Goal: Task Accomplishment & Management: Use online tool/utility

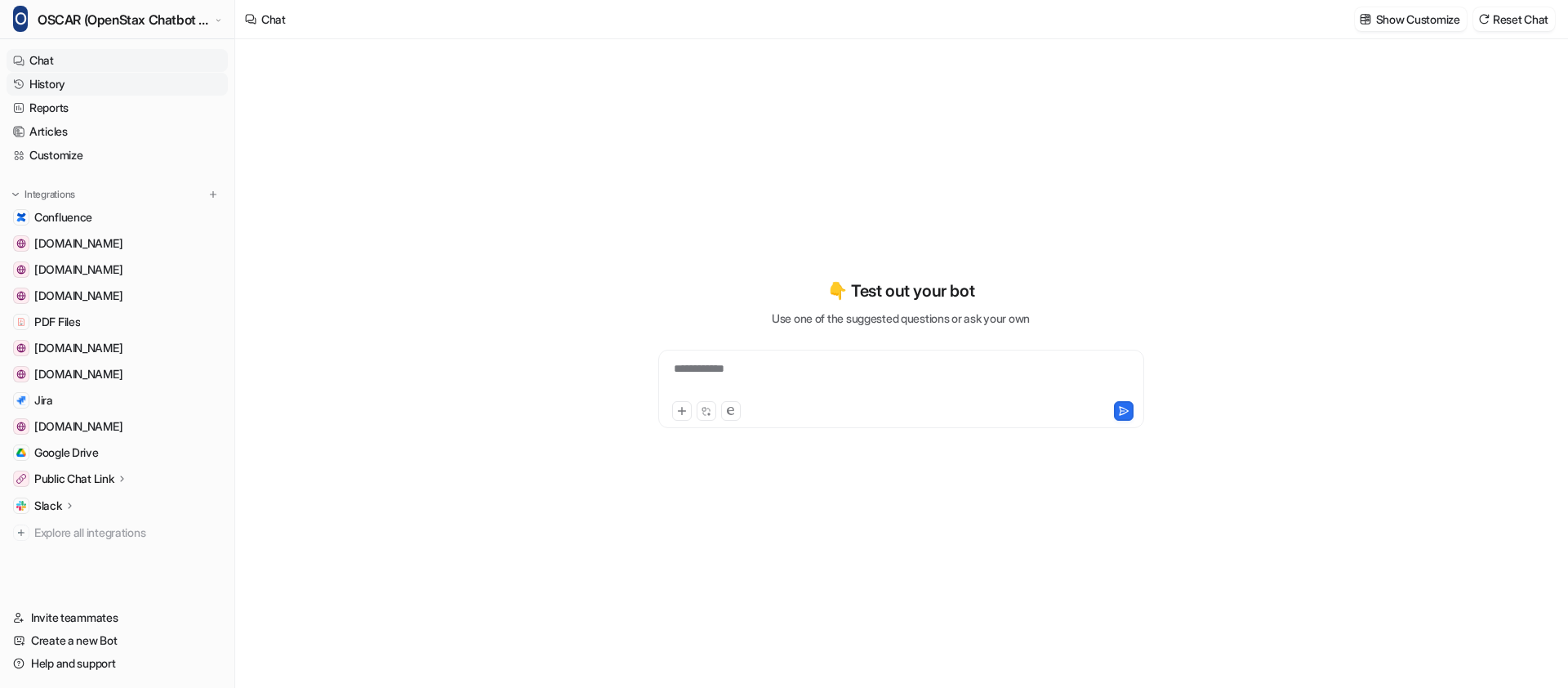
type textarea "**********"
click at [57, 78] on link "History" at bounding box center [118, 84] width 222 height 23
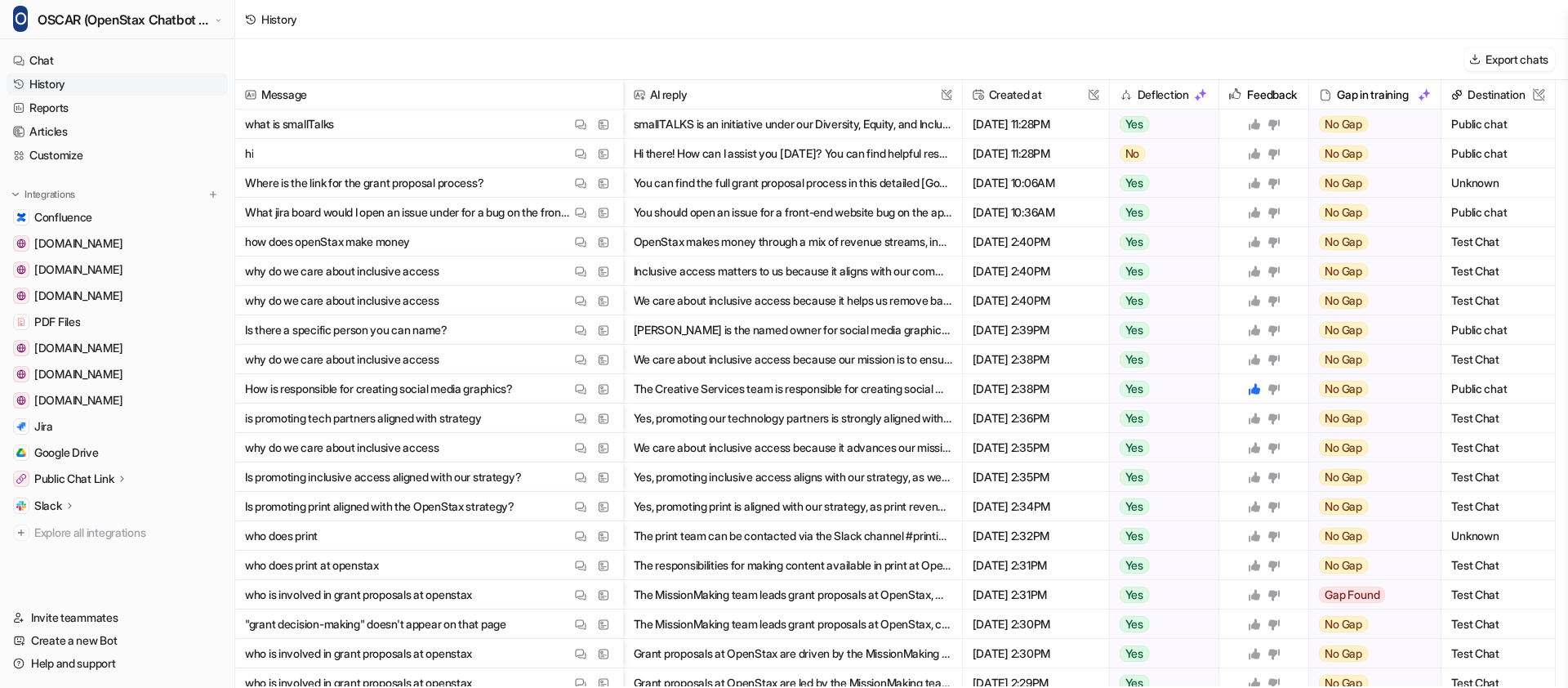
click at [672, 120] on button "smallTALKS is an initiative under our Diversity, Equity, and Inclusion efforts,…" at bounding box center [793, 124] width 319 height 30
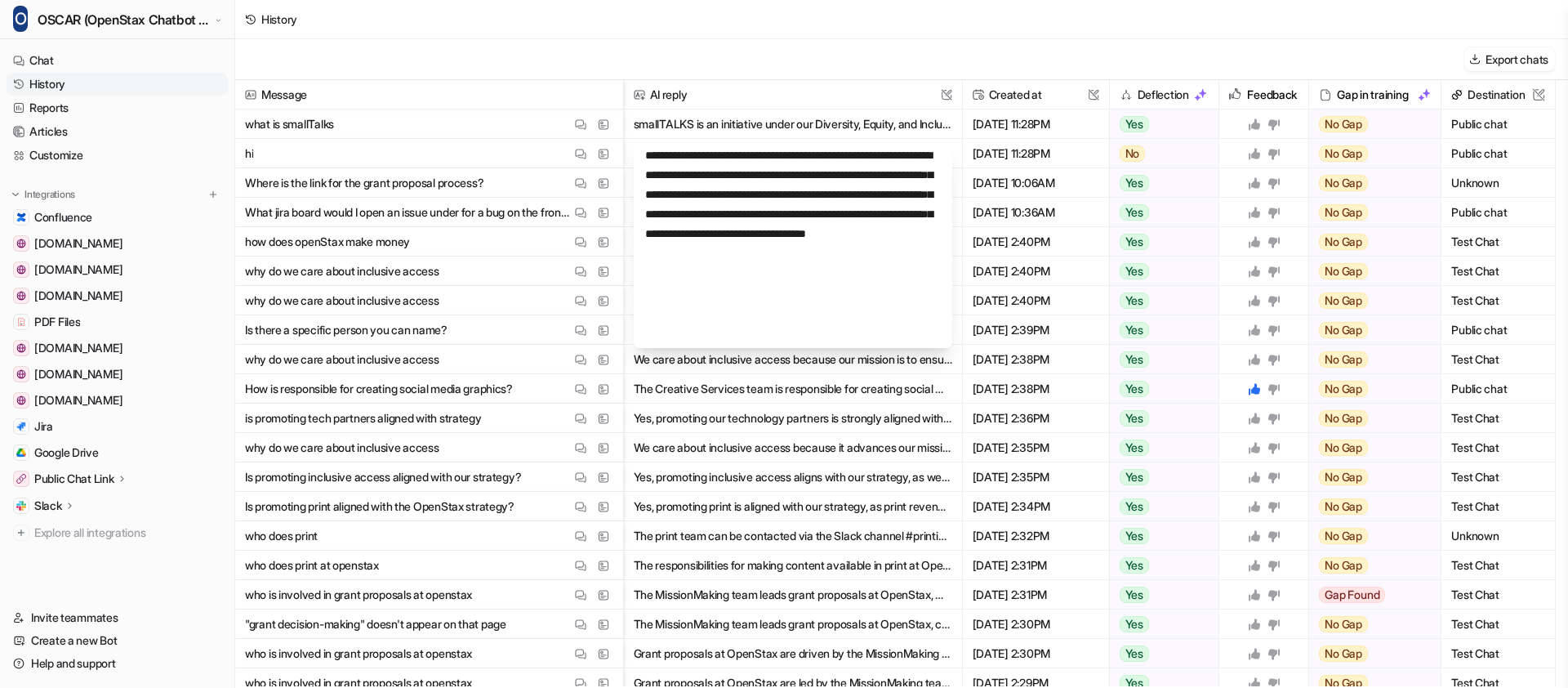
click at [695, 73] on div "Export chats" at bounding box center [902, 60] width 1333 height 41
